Goal: Task Accomplishment & Management: Manage account settings

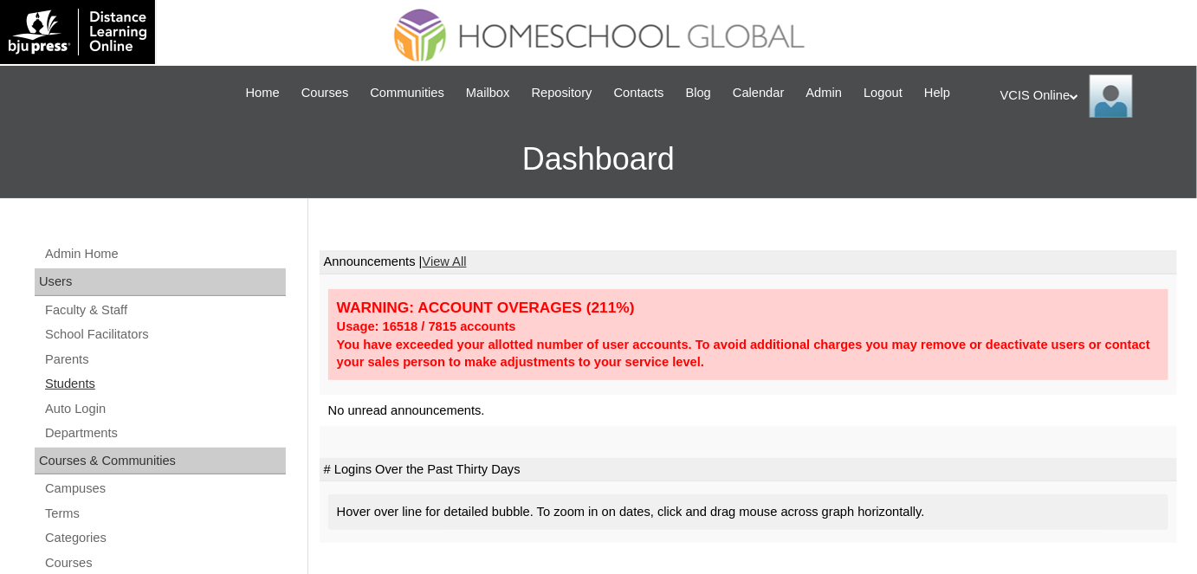
click at [80, 379] on link "Students" at bounding box center [164, 384] width 243 height 22
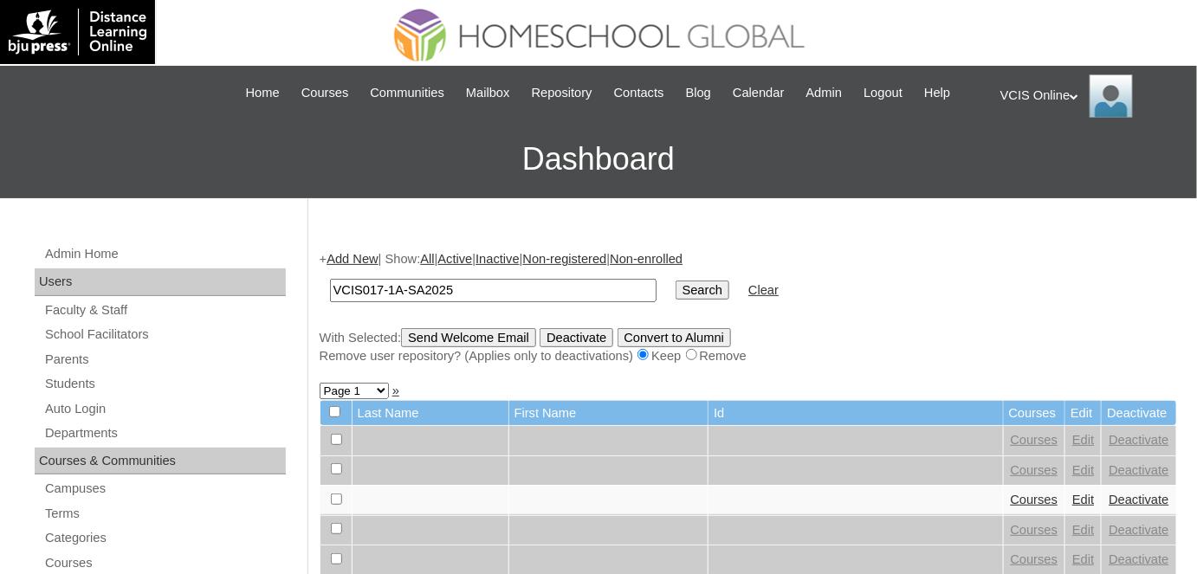
type input "VCIS017-1A-SA2025"
click at [676, 281] on input "Search" at bounding box center [703, 290] width 54 height 19
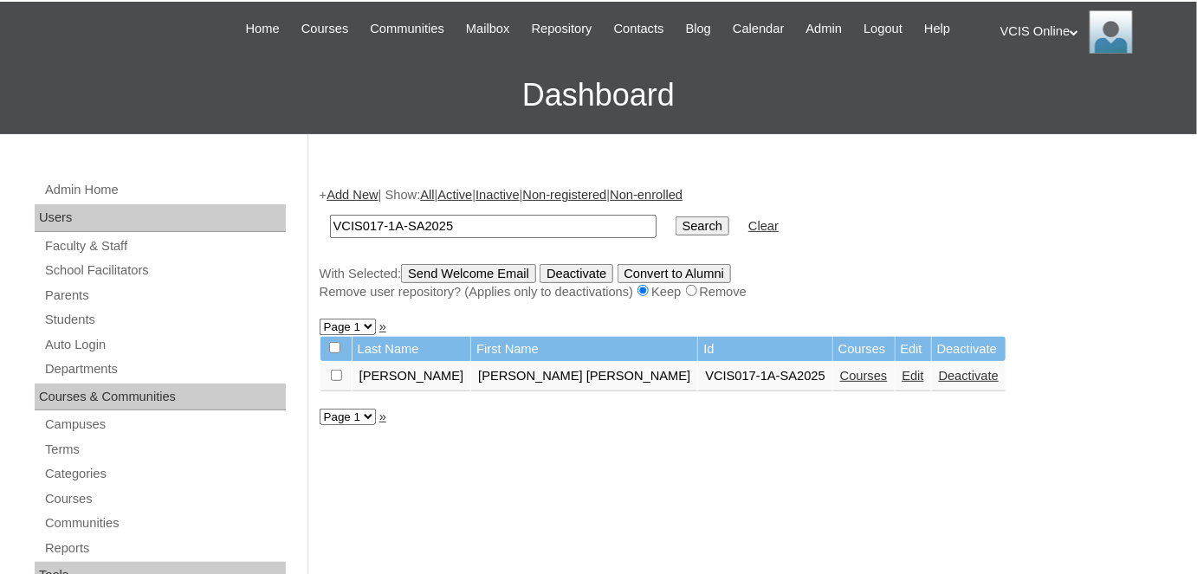
scroll to position [75, 0]
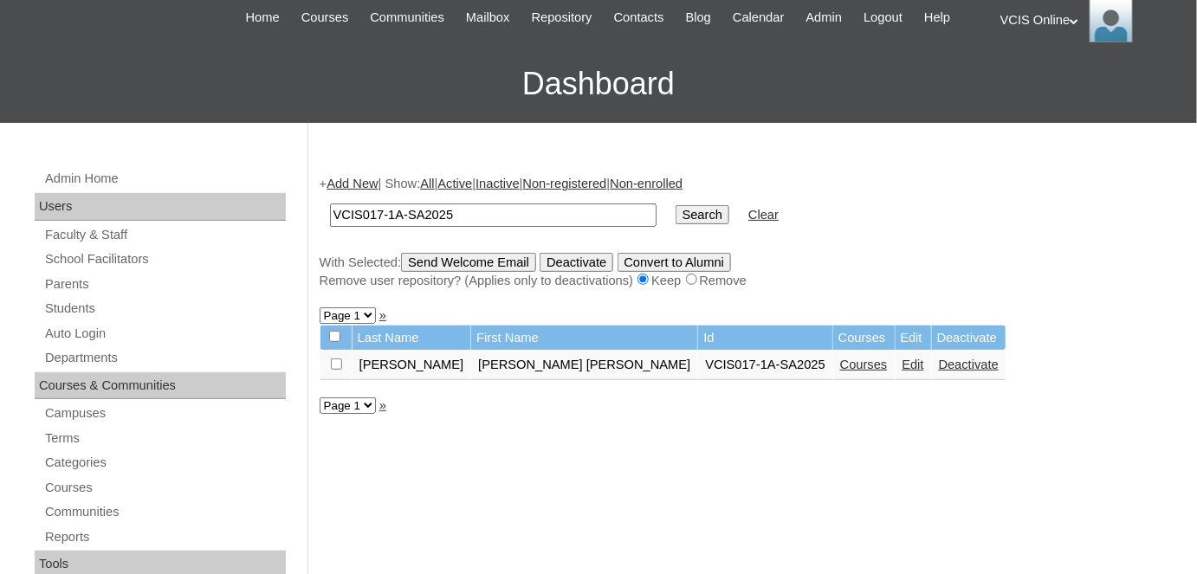
click at [903, 361] on link "Edit" at bounding box center [914, 365] width 22 height 14
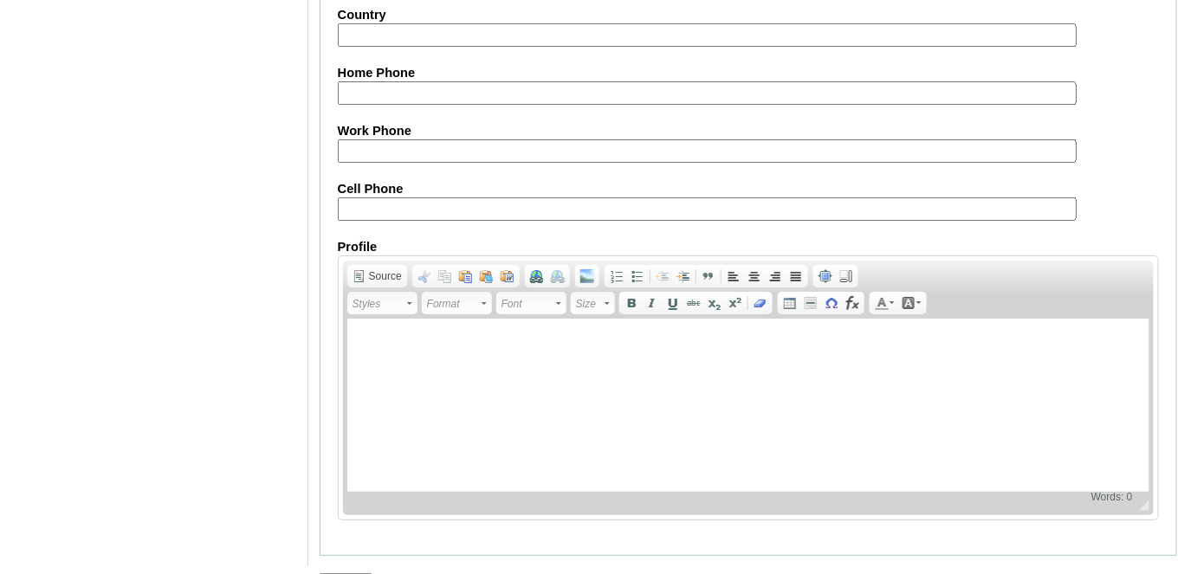
scroll to position [2053, 0]
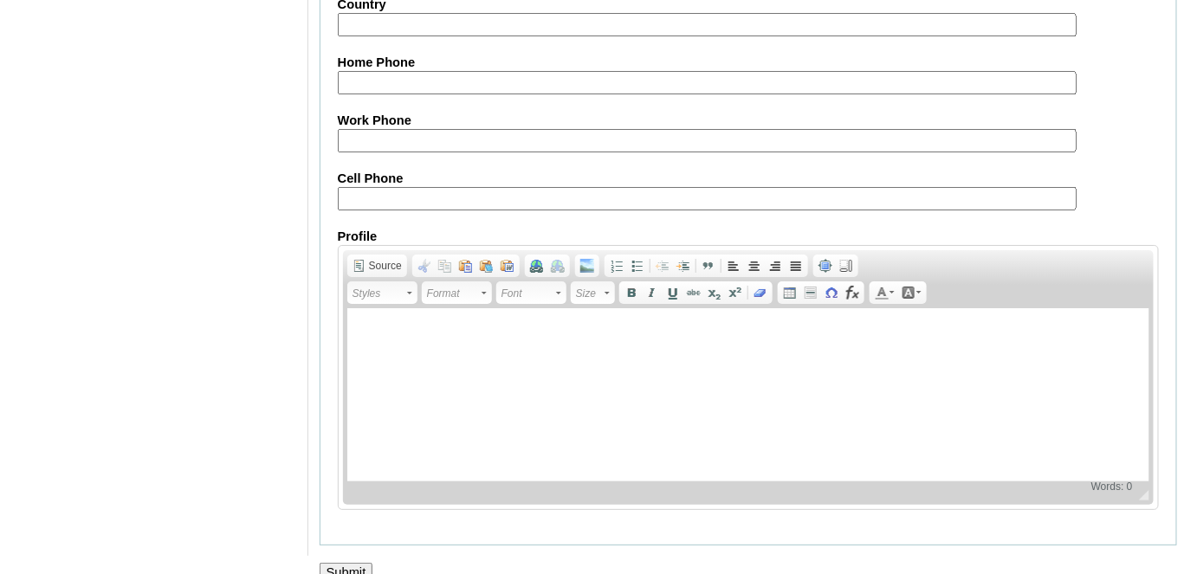
click at [336, 563] on input "Submit" at bounding box center [347, 572] width 54 height 19
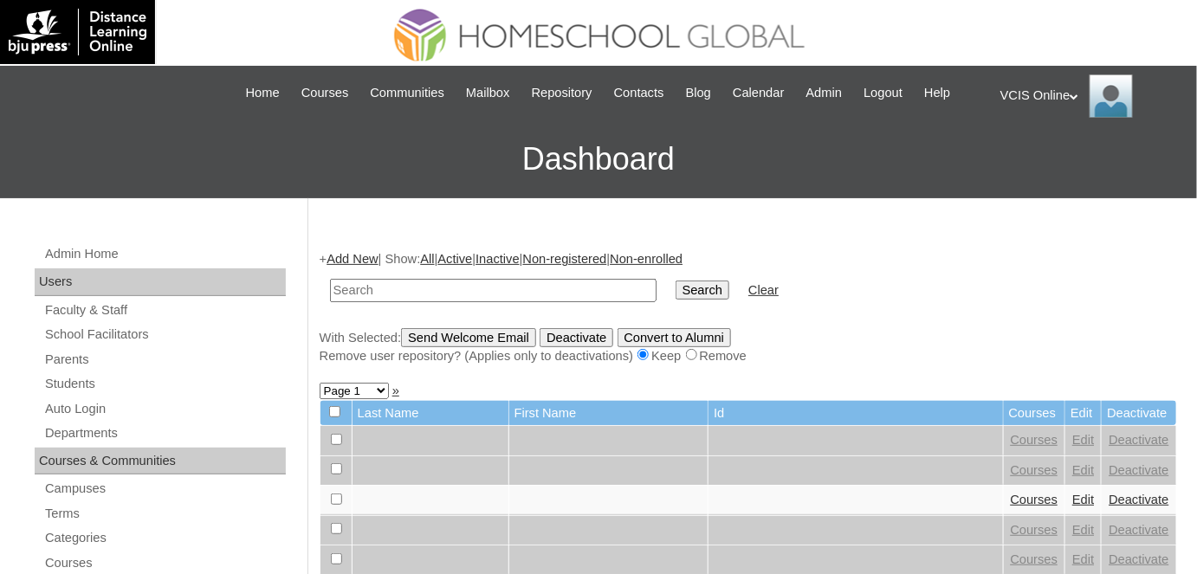
click at [1048, 88] on div "VCIS Online My Profile My Settings Logout" at bounding box center [1089, 95] width 179 height 43
click at [1047, 169] on li "Logout" at bounding box center [1052, 163] width 83 height 22
click at [1050, 90] on div "VCIS Online My Profile My Settings Logout" at bounding box center [1089, 95] width 179 height 43
click at [1042, 166] on span "Logout" at bounding box center [1031, 162] width 35 height 13
